Goal: Navigation & Orientation: Find specific page/section

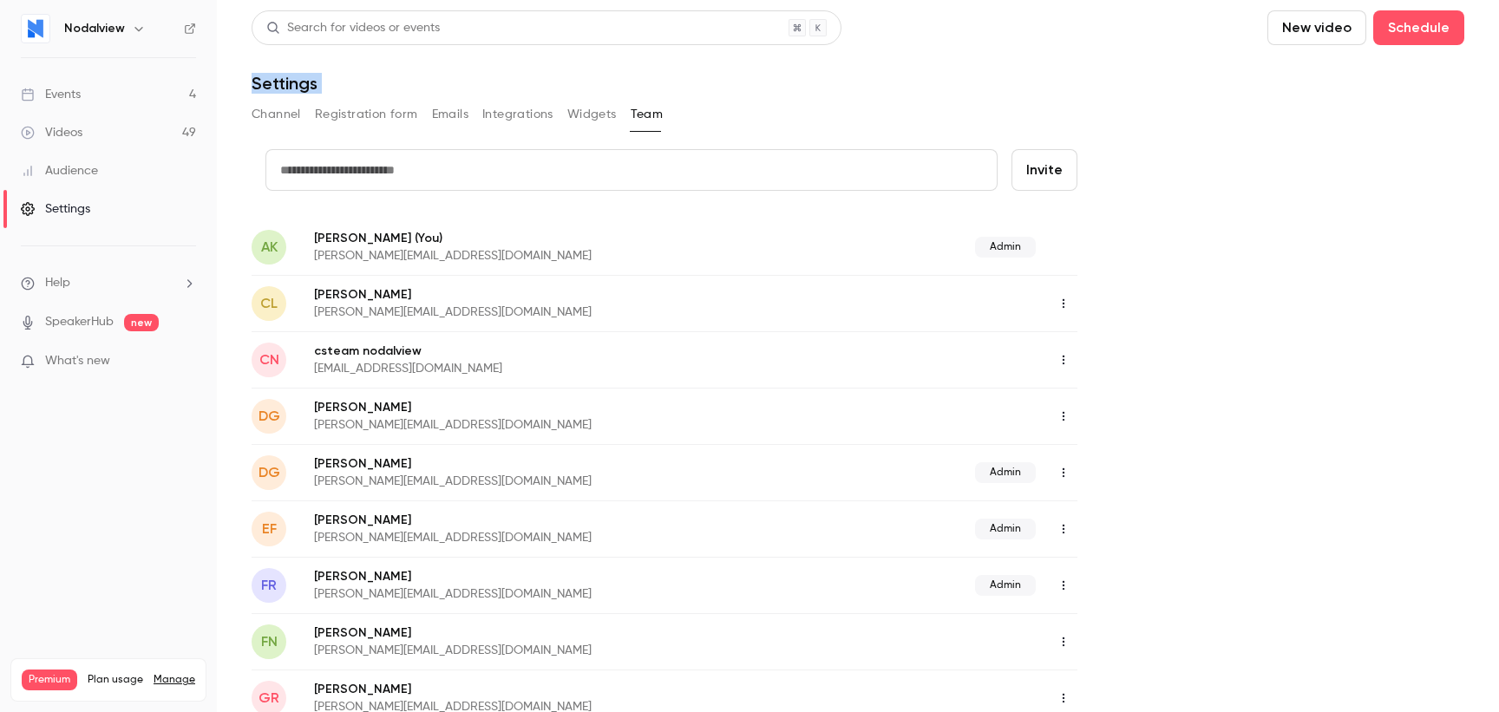
drag, startPoint x: 0, startPoint y: 0, endPoint x: 848, endPoint y: 132, distance: 858.7
click at [848, 132] on div "Channel Registration form Emails Integrations Widgets Team" at bounding box center [858, 118] width 1213 height 35
drag, startPoint x: 239, startPoint y: 78, endPoint x: 463, endPoint y: 78, distance: 223.8
click at [463, 78] on main "Search for videos or events New video Schedule Settings Channel Registration fo…" at bounding box center [858, 356] width 1282 height 712
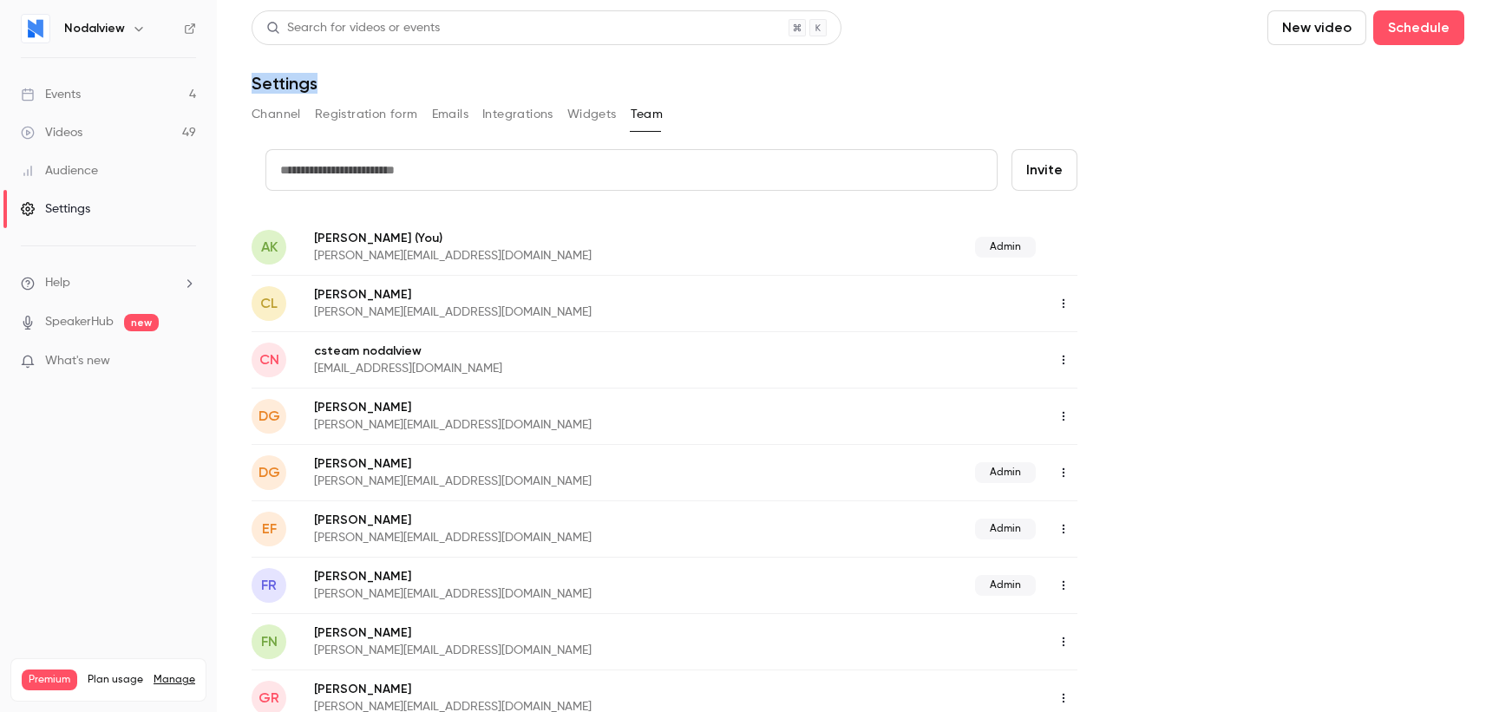
click at [463, 78] on div "Settings" at bounding box center [858, 83] width 1213 height 21
click at [112, 100] on link "Events 4" at bounding box center [108, 94] width 217 height 38
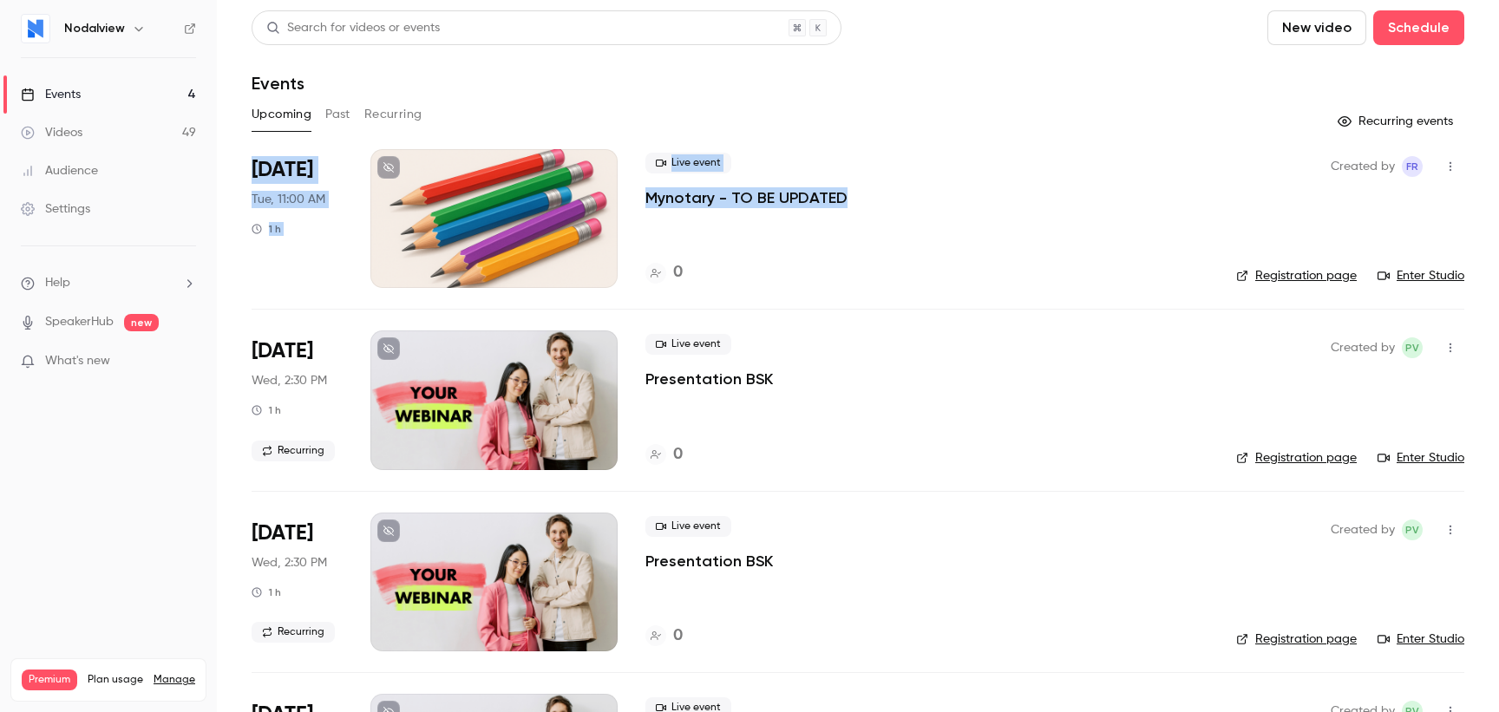
drag, startPoint x: 725, startPoint y: 86, endPoint x: 1006, endPoint y: 241, distance: 320.4
click at [1007, 242] on div "Search for videos or events New video Schedule Events Upcoming Past Recurring R…" at bounding box center [858, 431] width 1213 height 843
click at [938, 98] on div "Search for videos or events New video Schedule Events Upcoming Past Recurring R…" at bounding box center [858, 431] width 1213 height 843
